Goal: Task Accomplishment & Management: Use online tool/utility

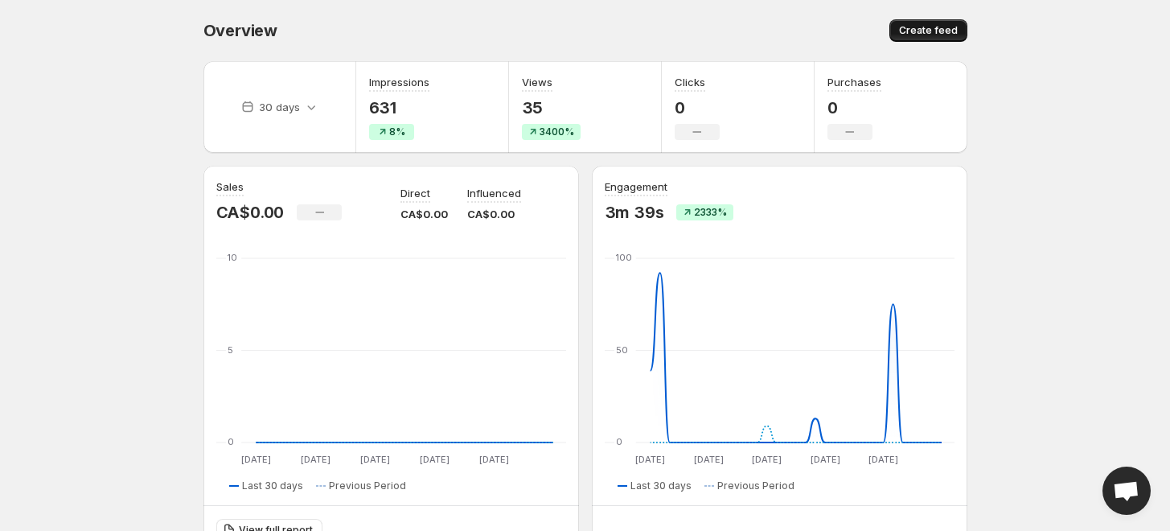
click at [915, 31] on span "Create feed" at bounding box center [928, 30] width 59 height 13
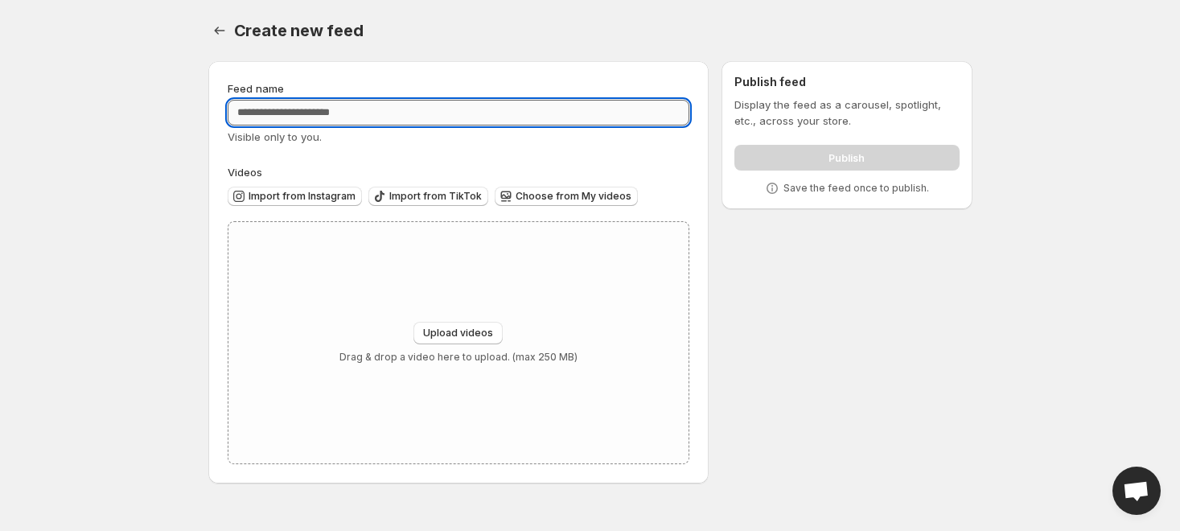
click at [296, 117] on input "Feed name" at bounding box center [459, 113] width 463 height 26
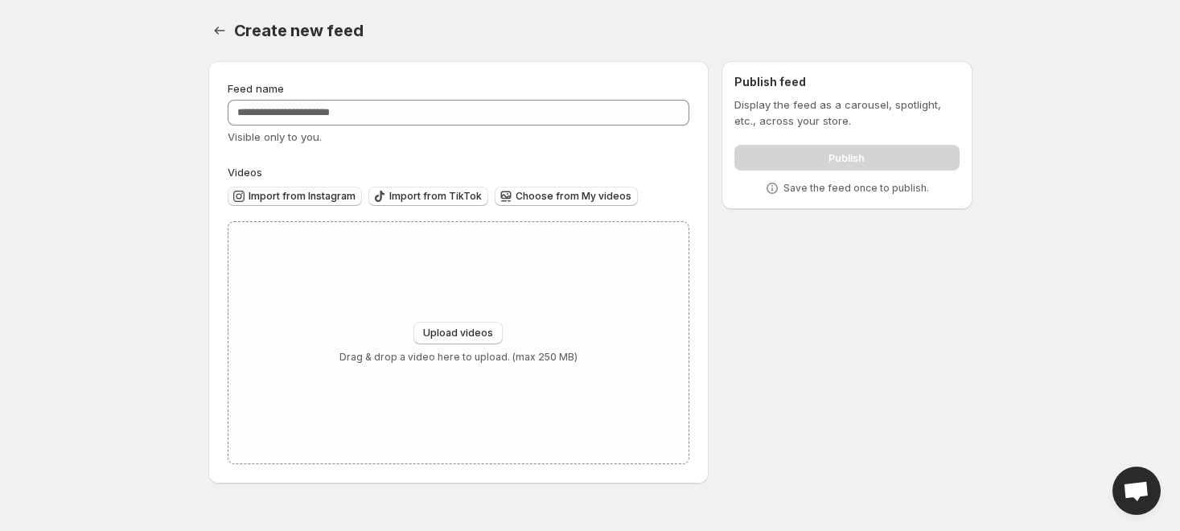
click at [306, 197] on span "Import from Instagram" at bounding box center [302, 196] width 107 height 13
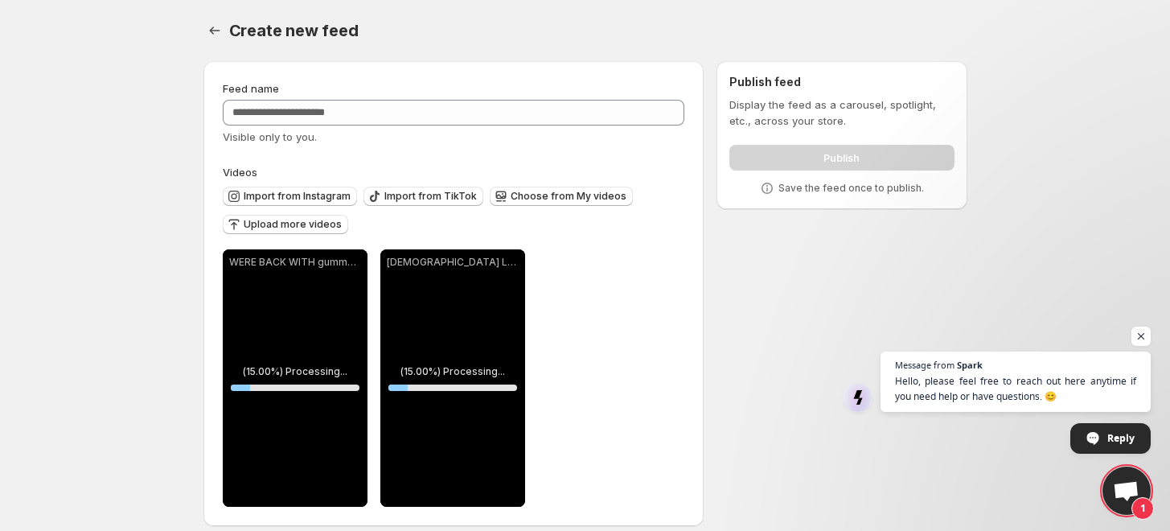
scroll to position [15, 0]
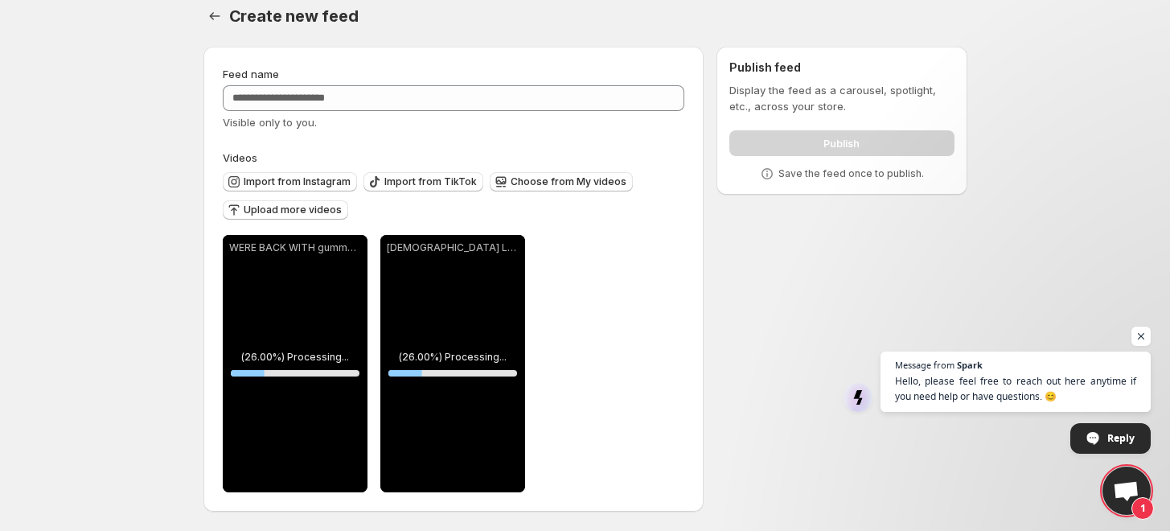
click at [108, 268] on body "**********" at bounding box center [585, 251] width 1170 height 531
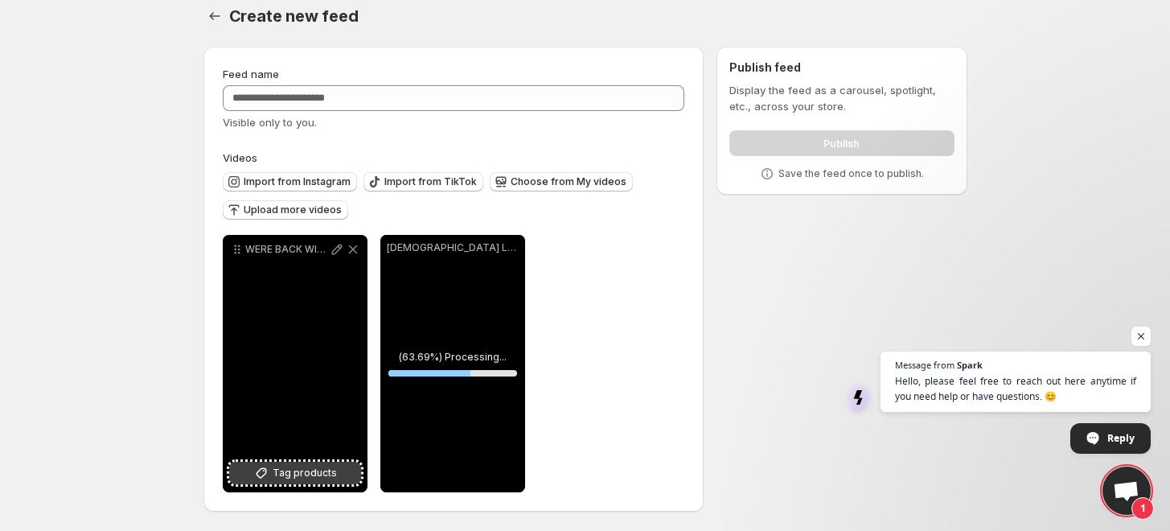
click at [290, 476] on span "Tag products" at bounding box center [305, 473] width 64 height 16
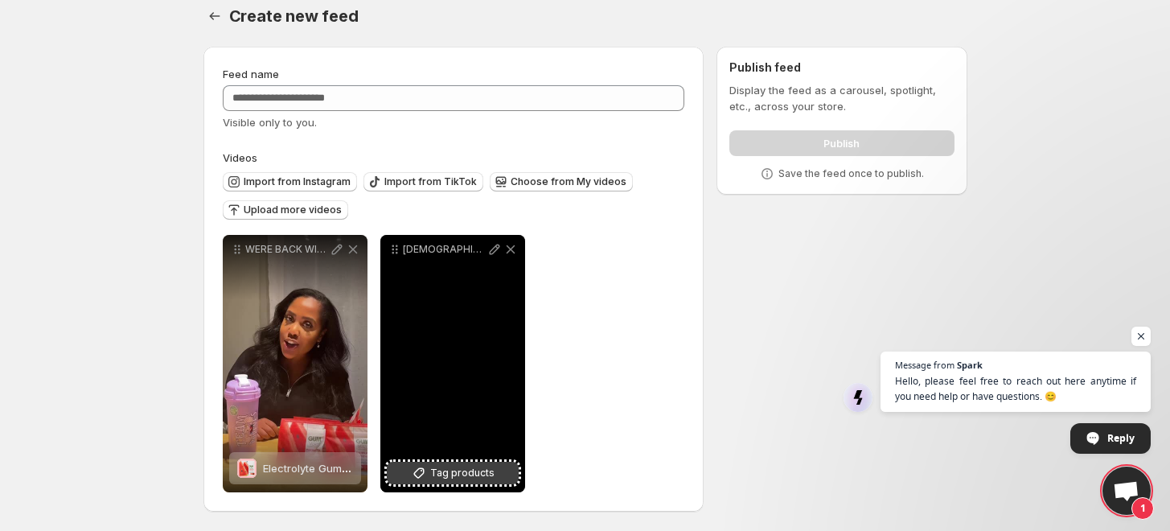
click at [449, 473] on span "Tag products" at bounding box center [462, 473] width 64 height 16
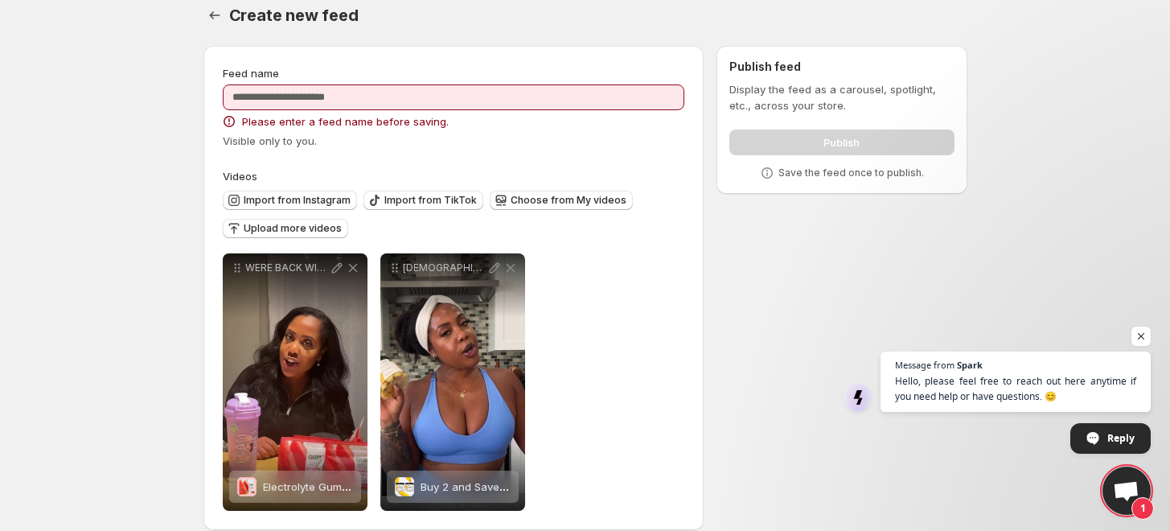
drag, startPoint x: 361, startPoint y: 151, endPoint x: 389, endPoint y: 151, distance: 27.3
click at [363, 151] on div "**********" at bounding box center [454, 288] width 463 height 446
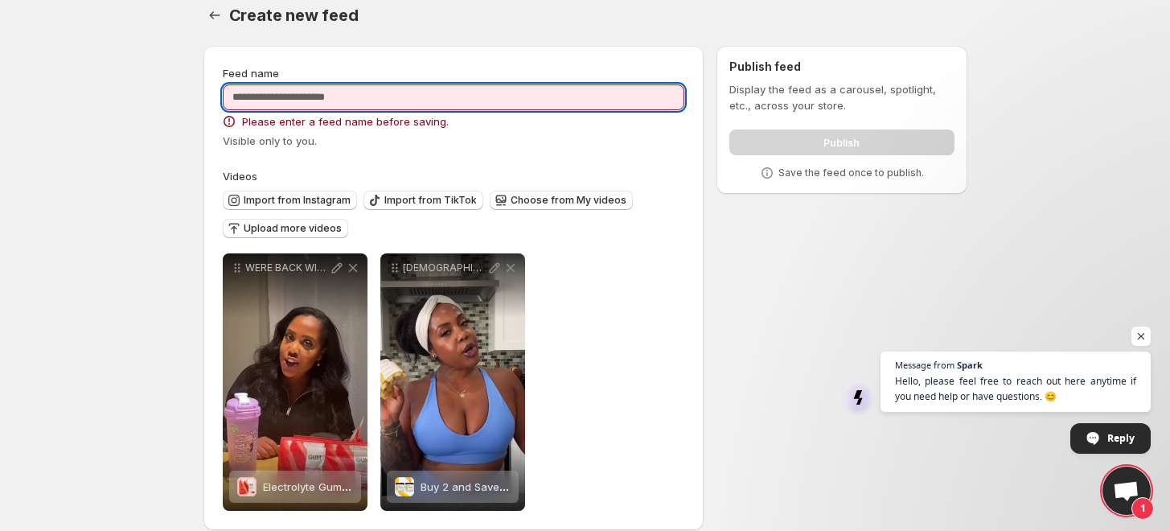
click at [405, 108] on input "Feed name" at bounding box center [454, 97] width 463 height 26
paste input "**********"
drag, startPoint x: 236, startPoint y: 99, endPoint x: 241, endPoint y: 110, distance: 12.6
click at [236, 101] on input "**********" at bounding box center [454, 97] width 463 height 26
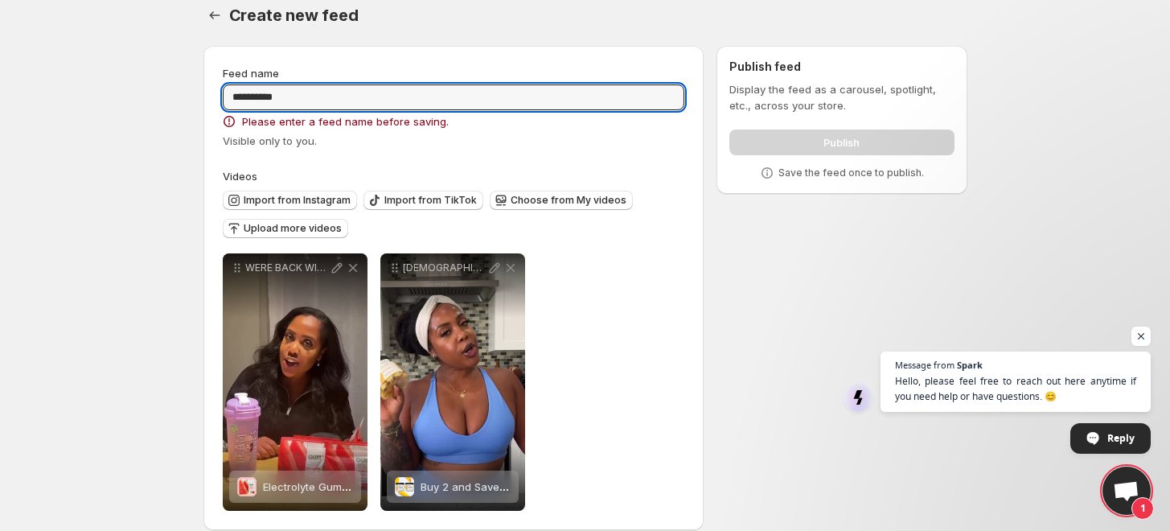
type input "**********"
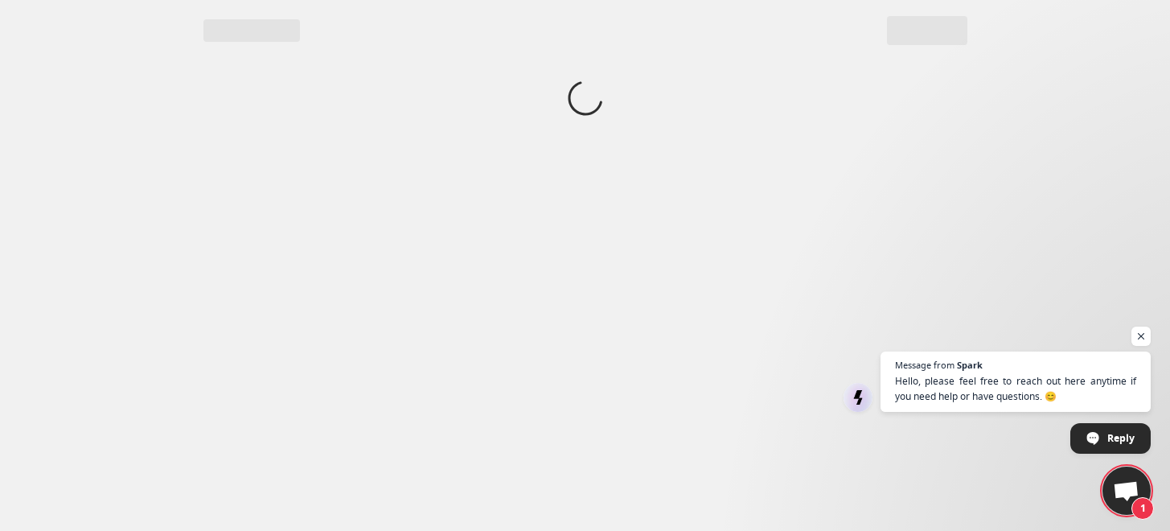
scroll to position [0, 0]
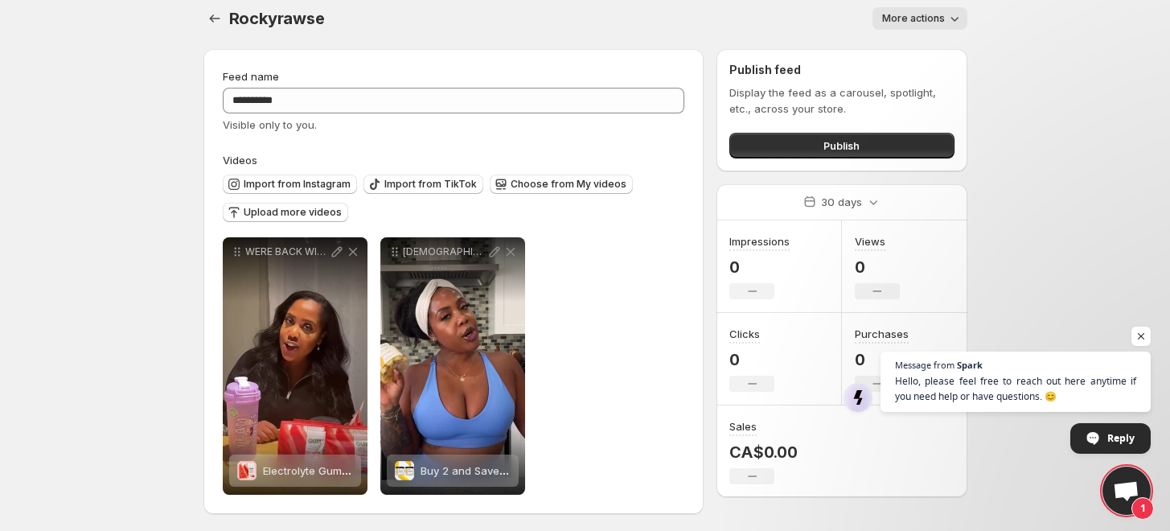
scroll to position [15, 0]
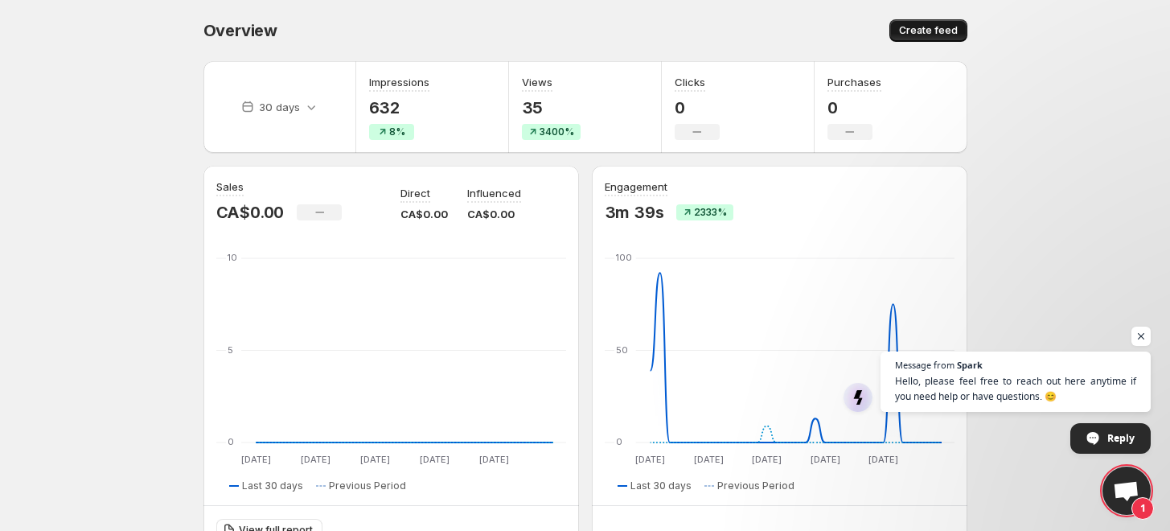
click at [932, 35] on span "Create feed" at bounding box center [928, 30] width 59 height 13
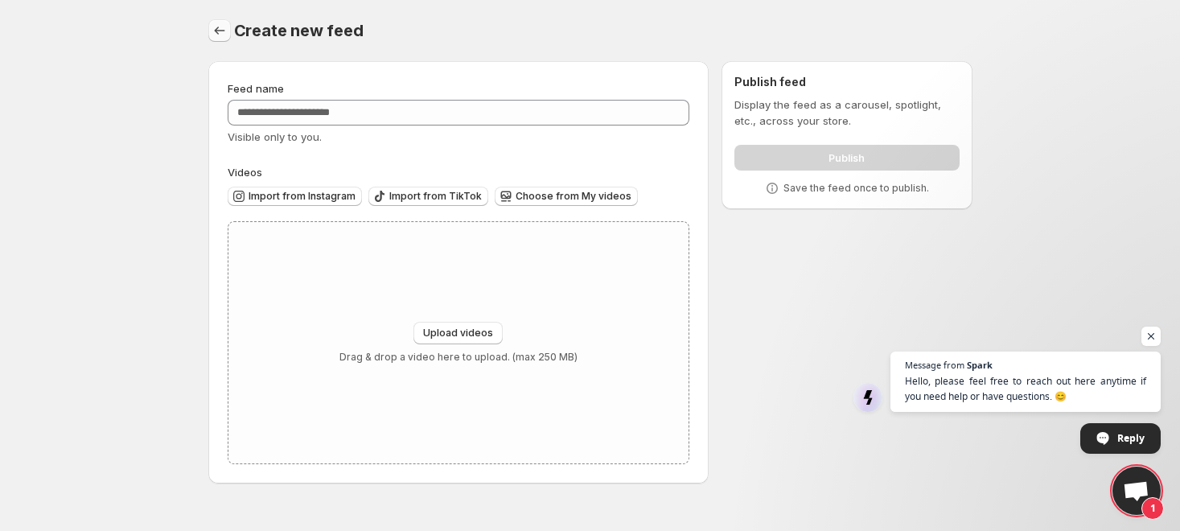
click at [212, 26] on icon "Settings" at bounding box center [220, 31] width 16 height 16
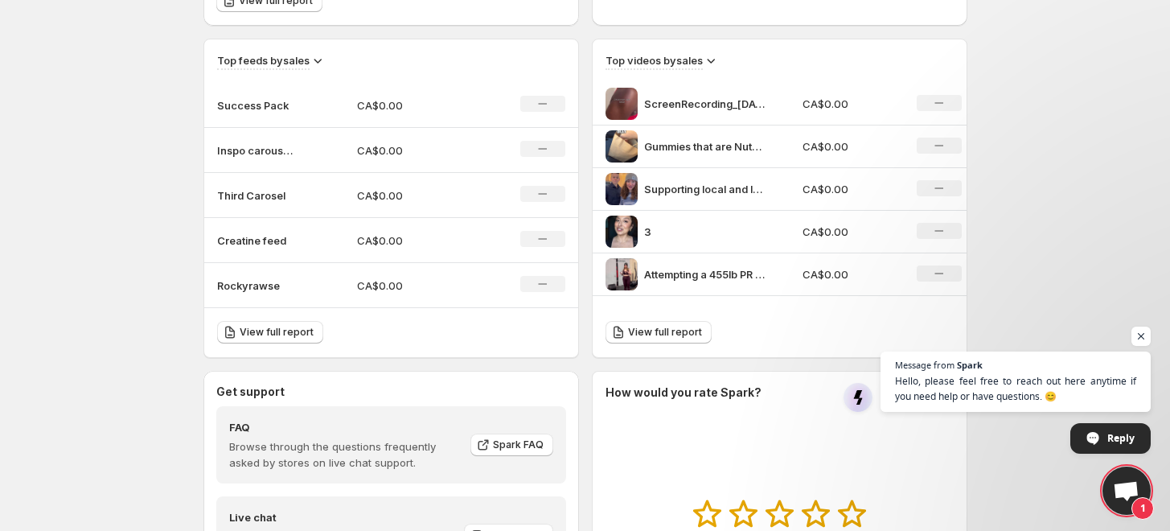
scroll to position [536, 0]
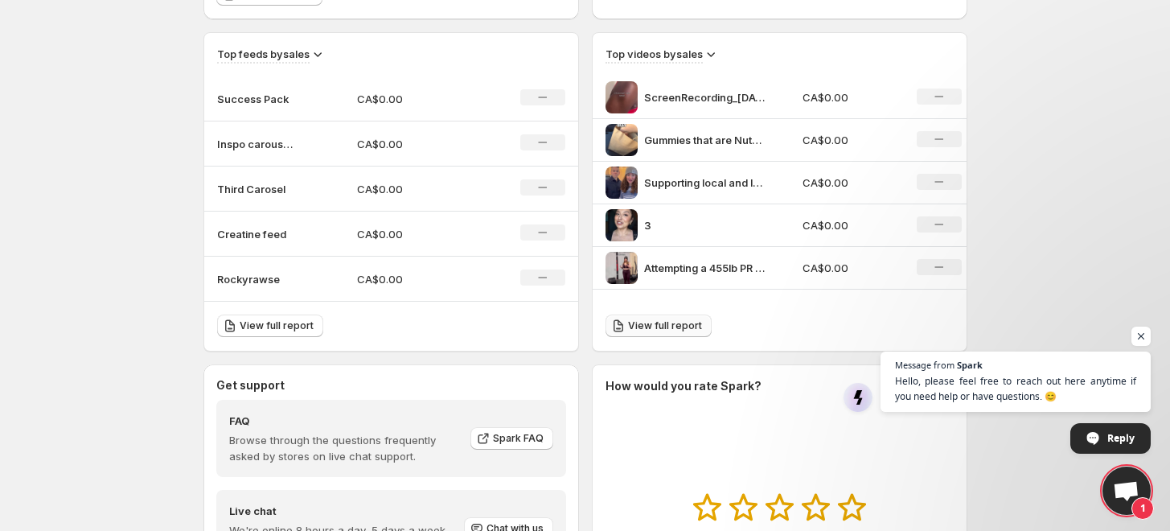
click at [660, 325] on span "View full report" at bounding box center [665, 325] width 74 height 13
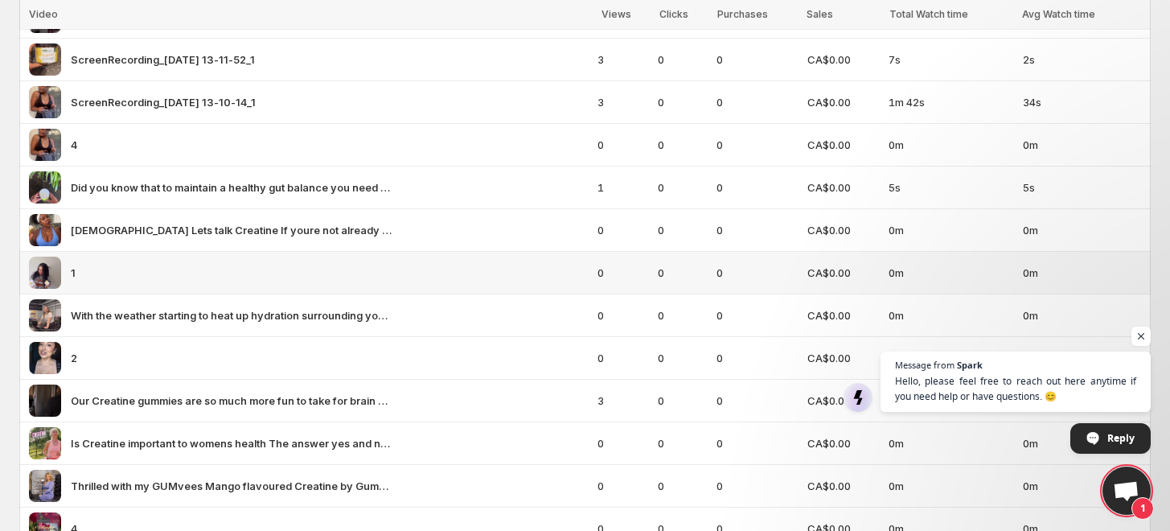
scroll to position [357, 0]
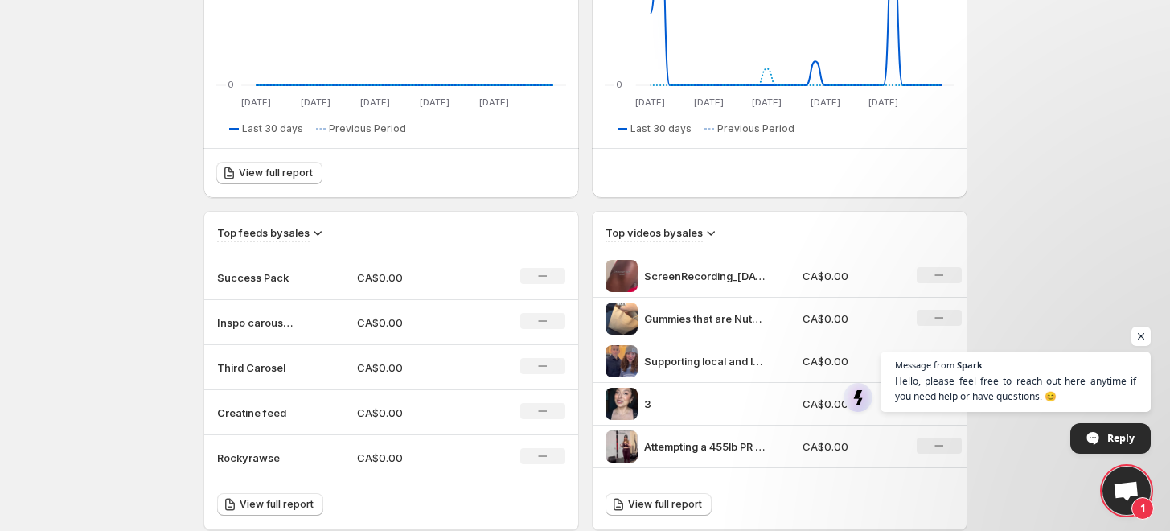
scroll to position [359, 0]
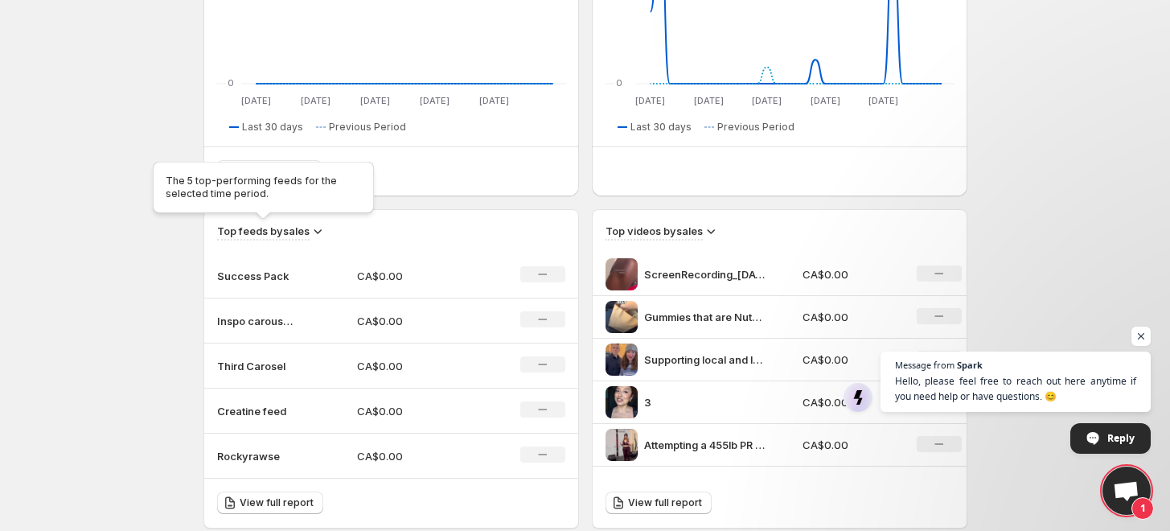
click at [295, 230] on h3 "Top feeds by sales" at bounding box center [263, 231] width 93 height 16
click at [320, 230] on icon at bounding box center [318, 231] width 16 height 16
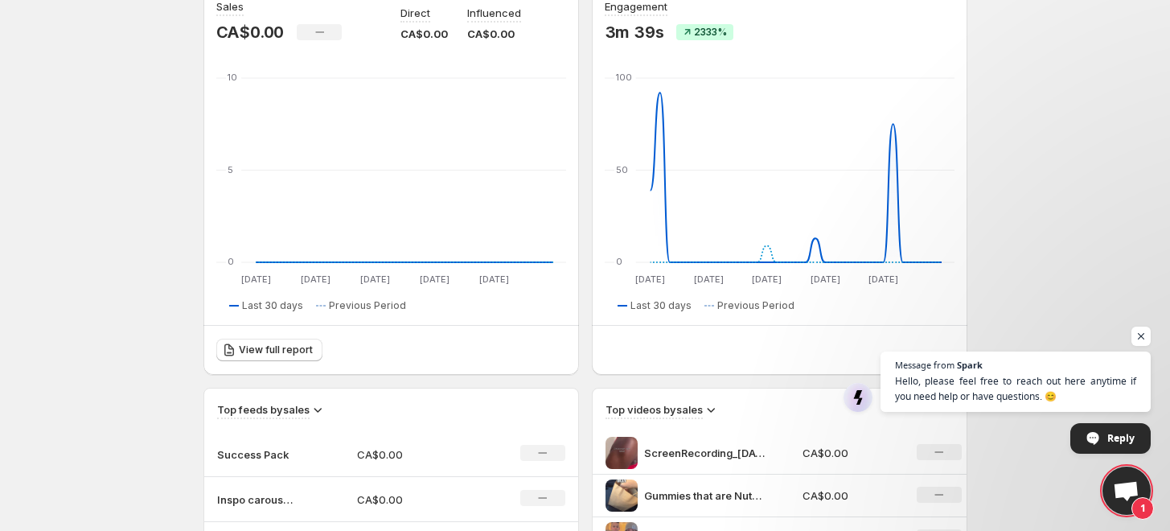
scroll to position [0, 0]
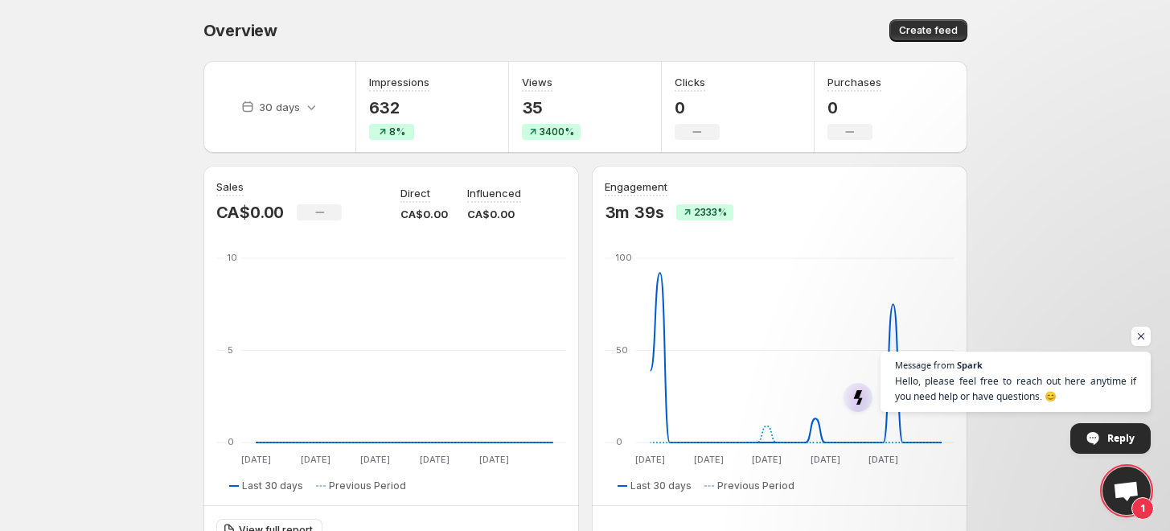
drag, startPoint x: 1141, startPoint y: 342, endPoint x: 1100, endPoint y: 331, distance: 42.5
click at [1141, 342] on span "Open chat" at bounding box center [1141, 336] width 19 height 19
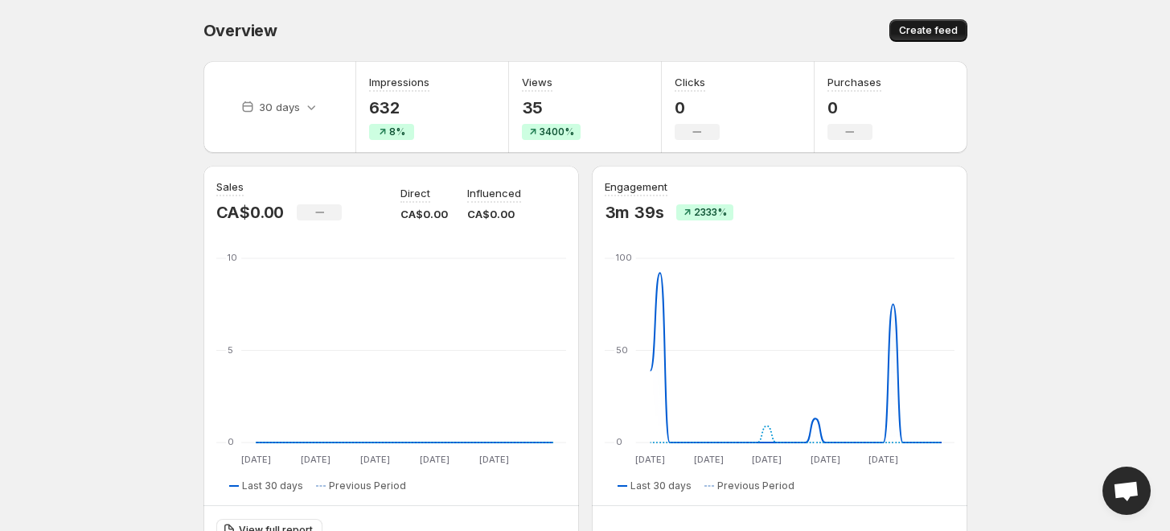
click at [931, 28] on span "Create feed" at bounding box center [928, 30] width 59 height 13
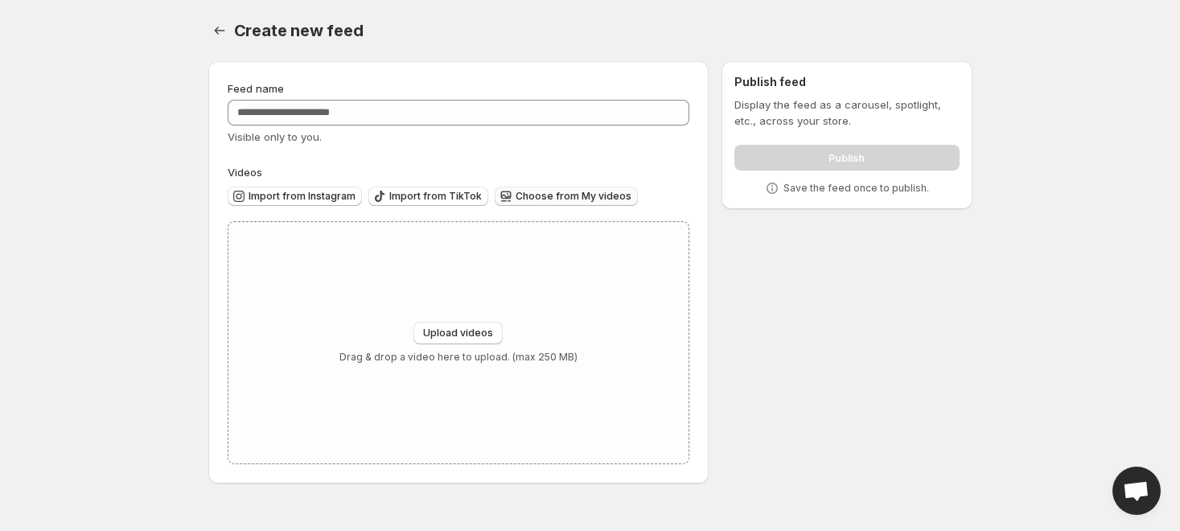
click at [549, 198] on span "Choose from My videos" at bounding box center [574, 196] width 116 height 13
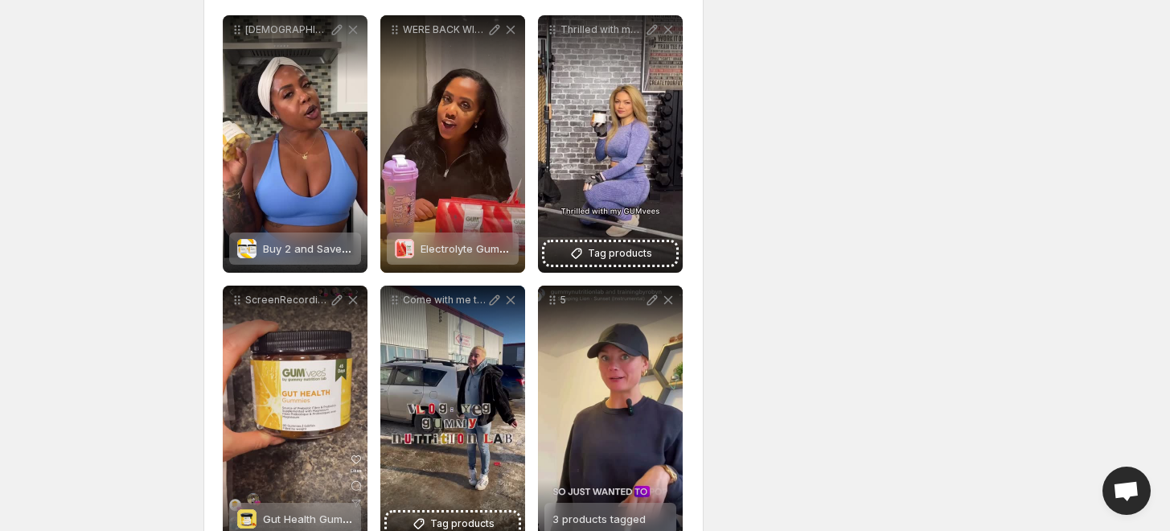
scroll to position [268, 0]
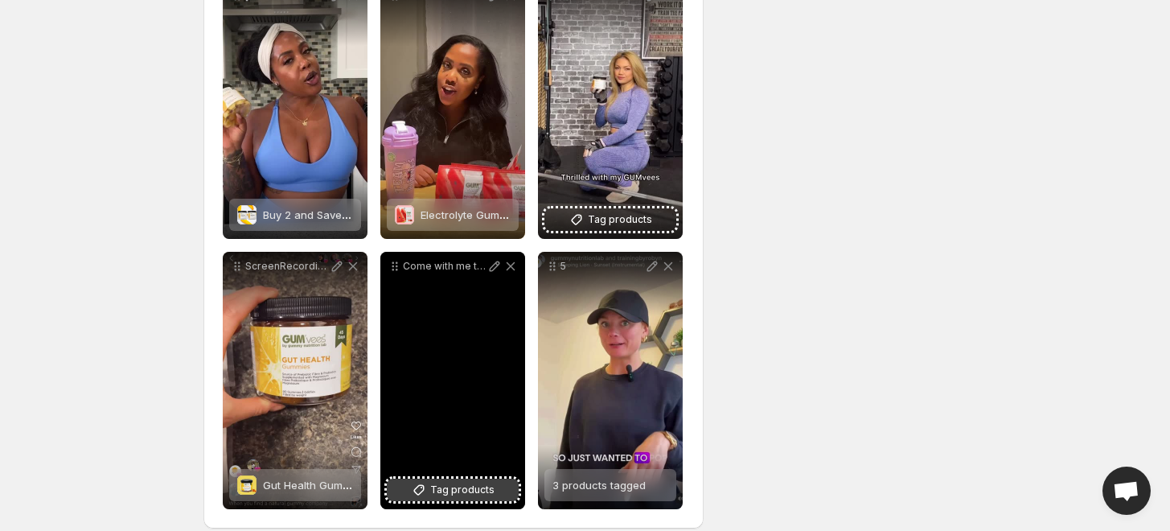
click at [455, 489] on span "Tag products" at bounding box center [462, 490] width 64 height 16
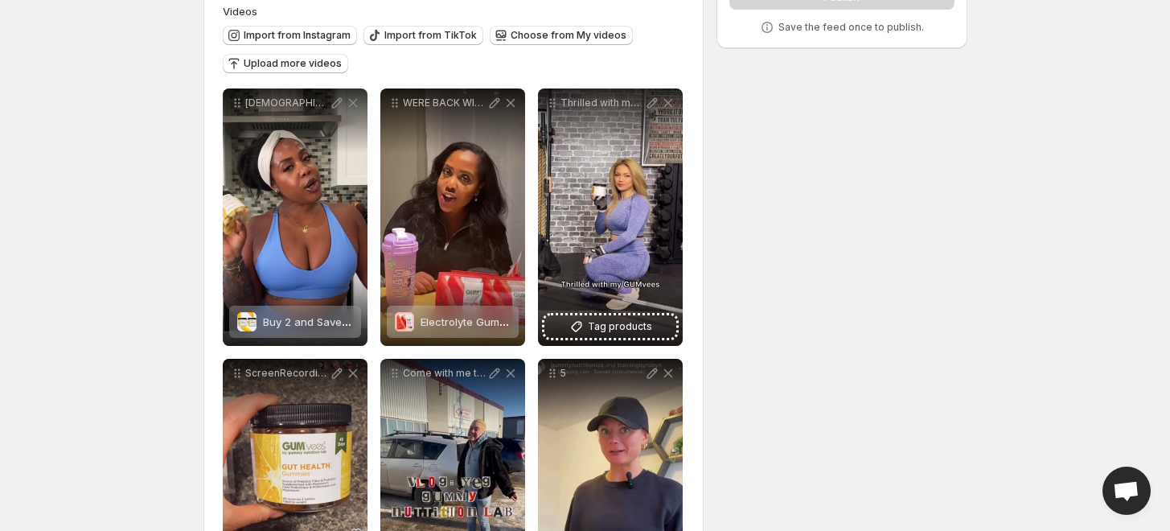
scroll to position [89, 0]
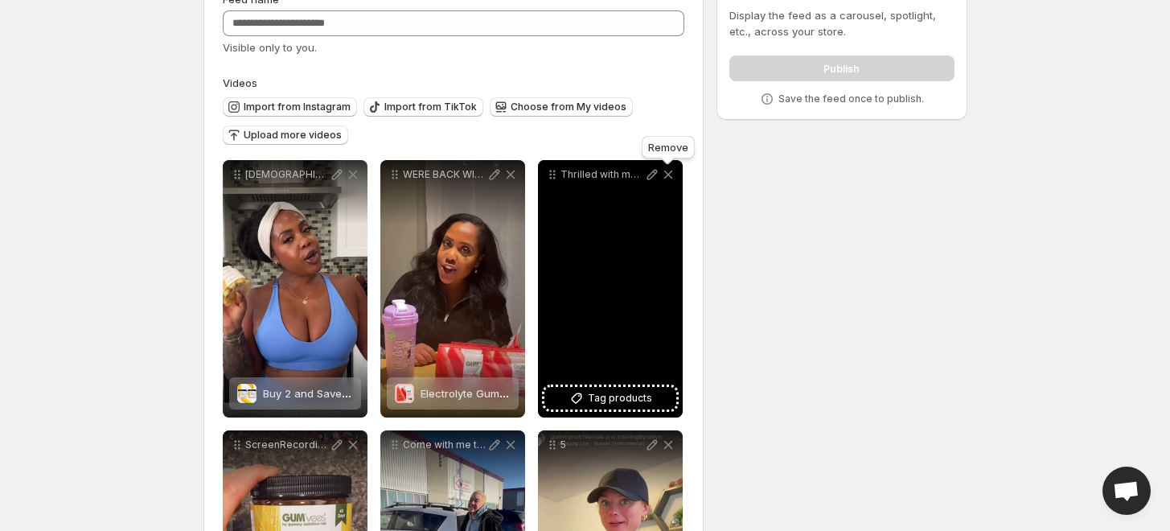
click at [672, 178] on icon at bounding box center [668, 175] width 16 height 16
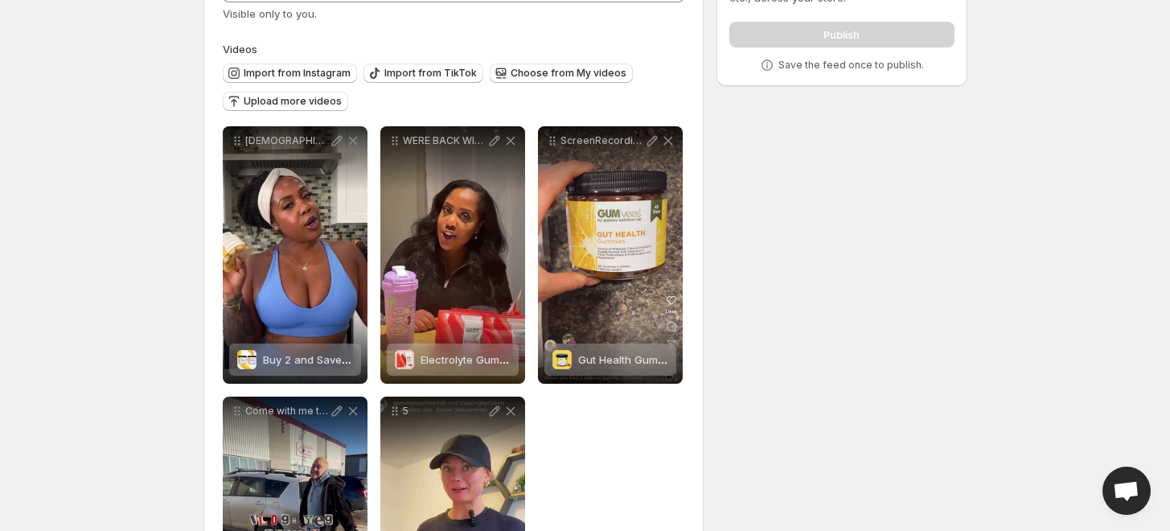
scroll to position [0, 0]
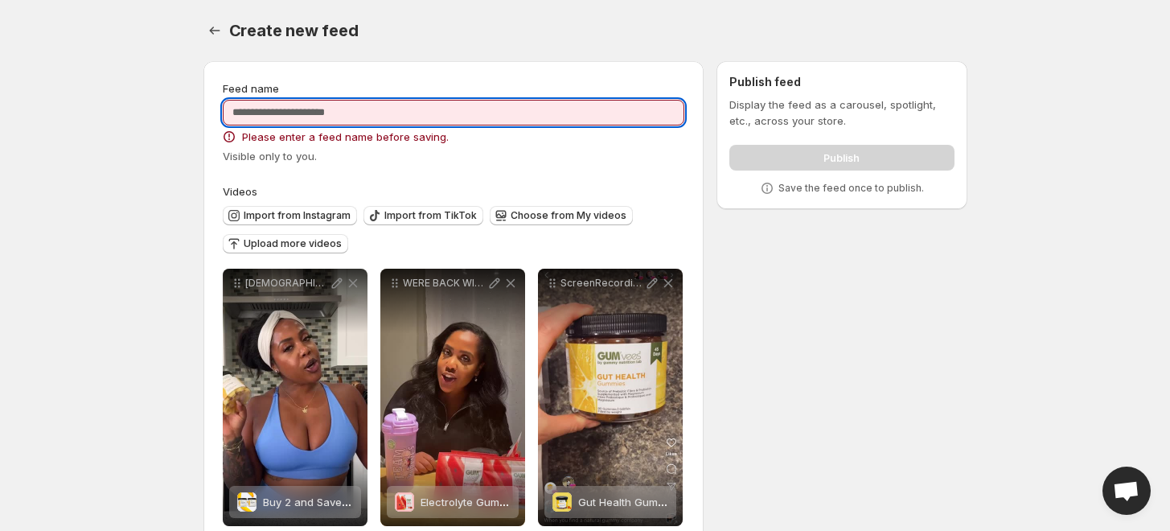
click at [322, 117] on input "Feed name" at bounding box center [454, 113] width 463 height 26
type input "*********"
click at [903, 369] on div "**********" at bounding box center [579, 441] width 777 height 787
